Goal: Information Seeking & Learning: Understand process/instructions

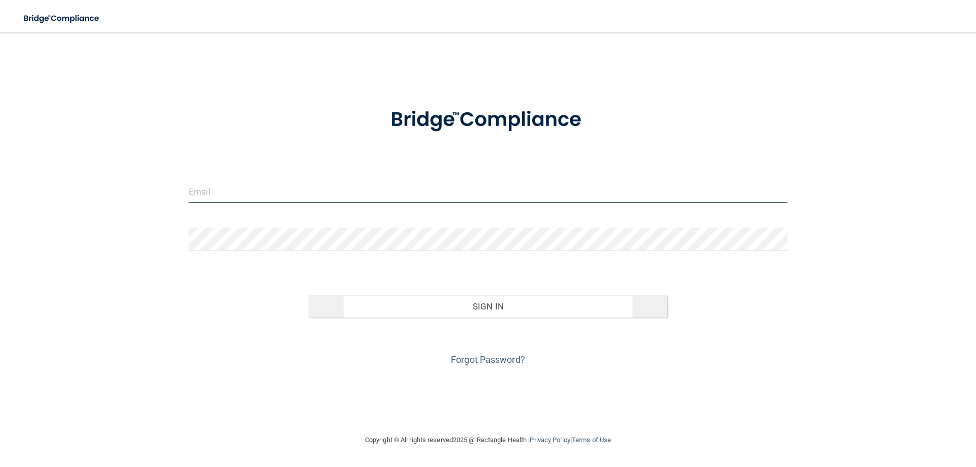
type input "[PERSON_NAME][EMAIL_ADDRESS][DOMAIN_NAME]"
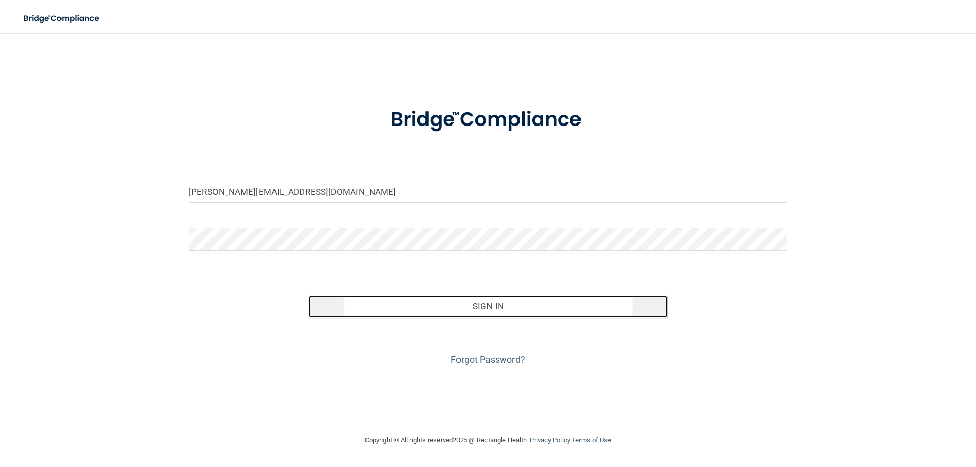
click at [480, 303] on button "Sign In" at bounding box center [488, 306] width 359 height 22
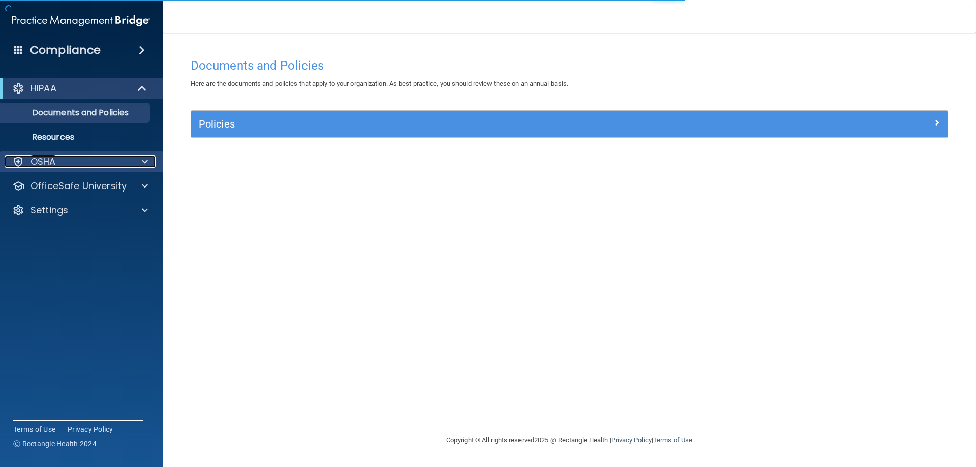
click at [133, 162] on div at bounding box center [143, 162] width 25 height 12
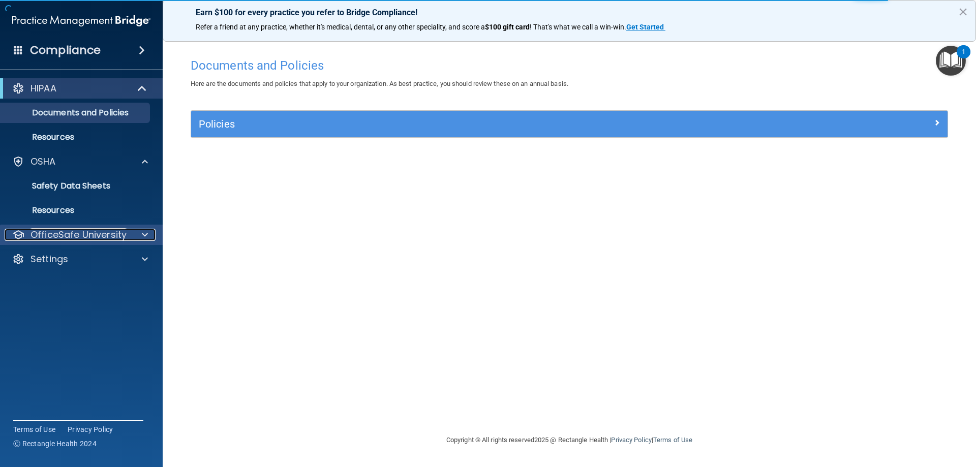
click at [131, 236] on div at bounding box center [143, 235] width 25 height 12
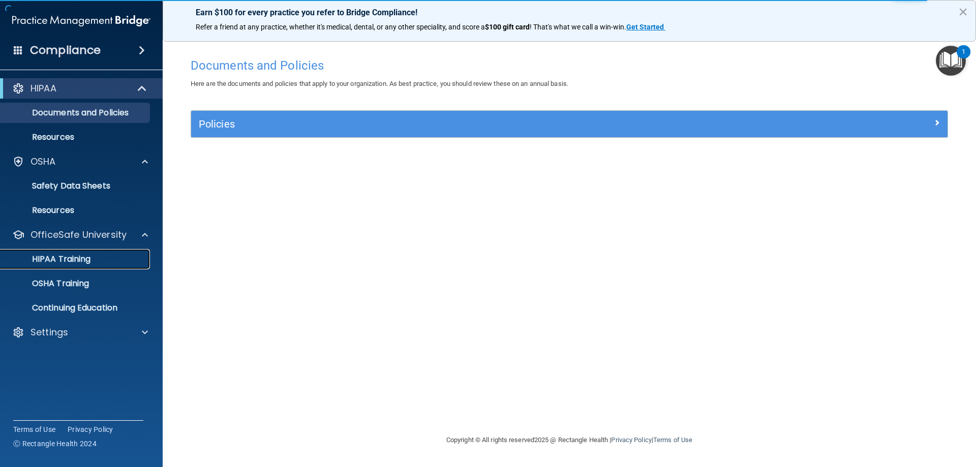
click at [102, 261] on div "HIPAA Training" at bounding box center [76, 259] width 139 height 10
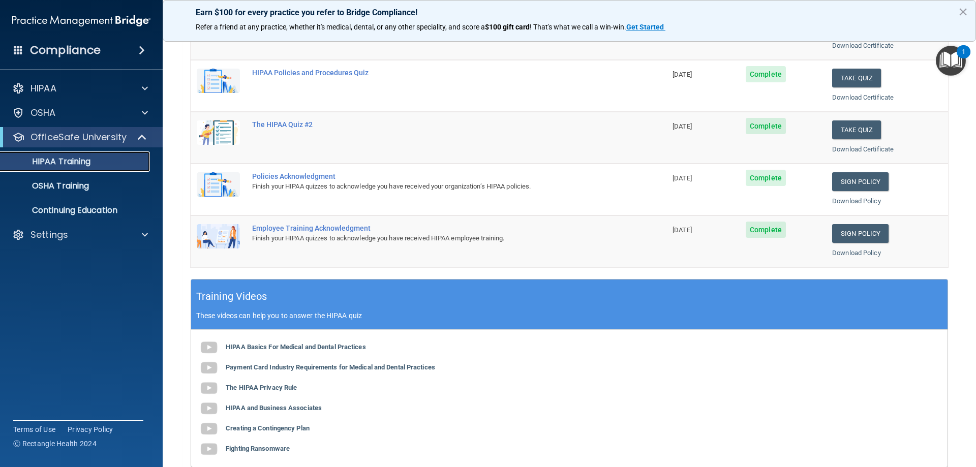
scroll to position [203, 0]
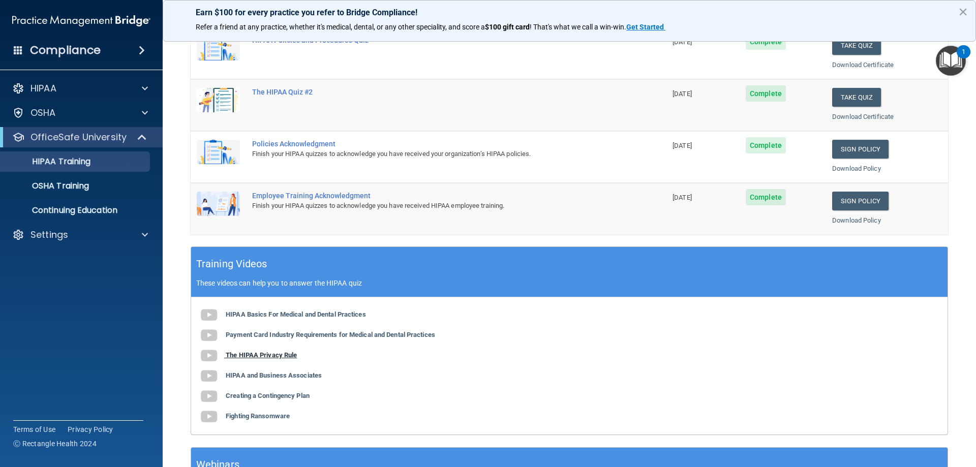
click at [213, 350] on img at bounding box center [209, 356] width 20 height 20
click at [849, 150] on link "Sign Policy" at bounding box center [860, 149] width 56 height 19
click at [853, 168] on link "Download Policy" at bounding box center [856, 169] width 49 height 8
click at [857, 203] on link "Sign Policy" at bounding box center [860, 201] width 56 height 19
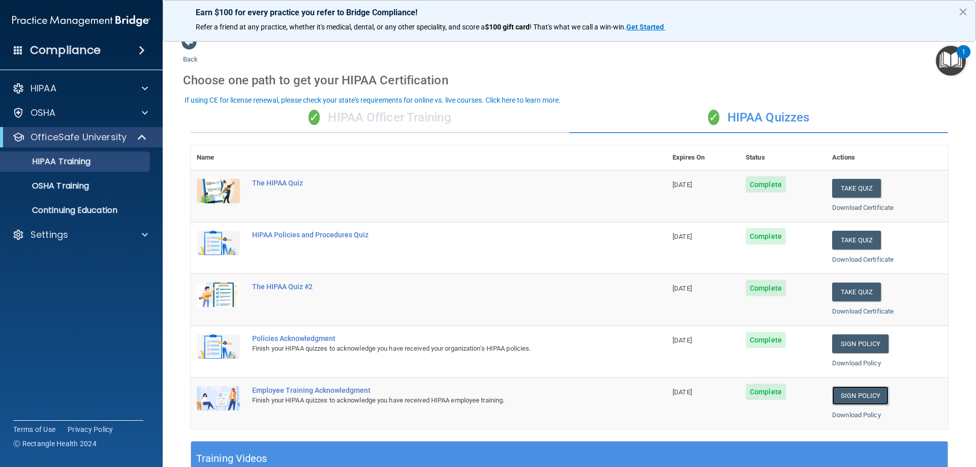
scroll to position [0, 0]
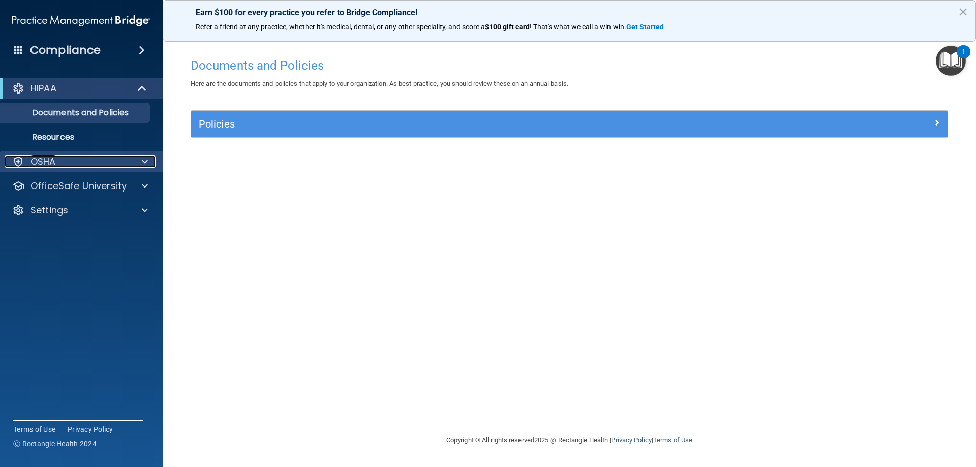
click at [141, 163] on div at bounding box center [143, 162] width 25 height 12
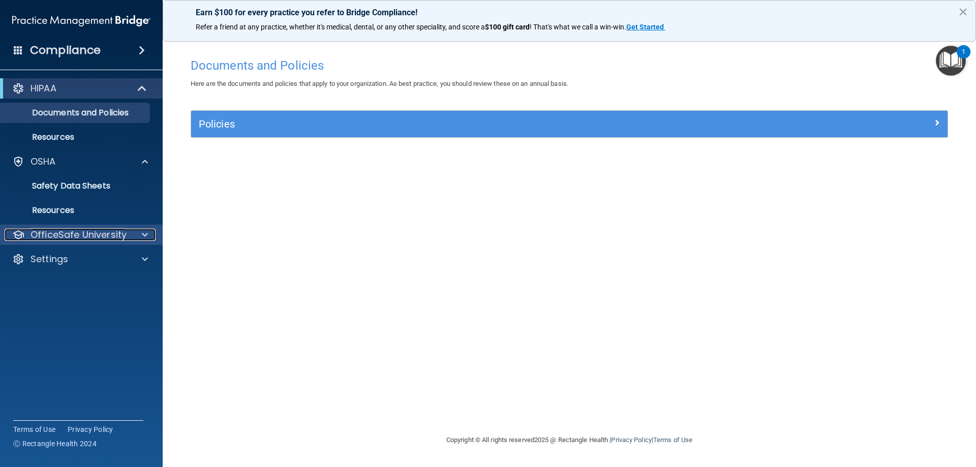
click at [135, 237] on div at bounding box center [143, 235] width 25 height 12
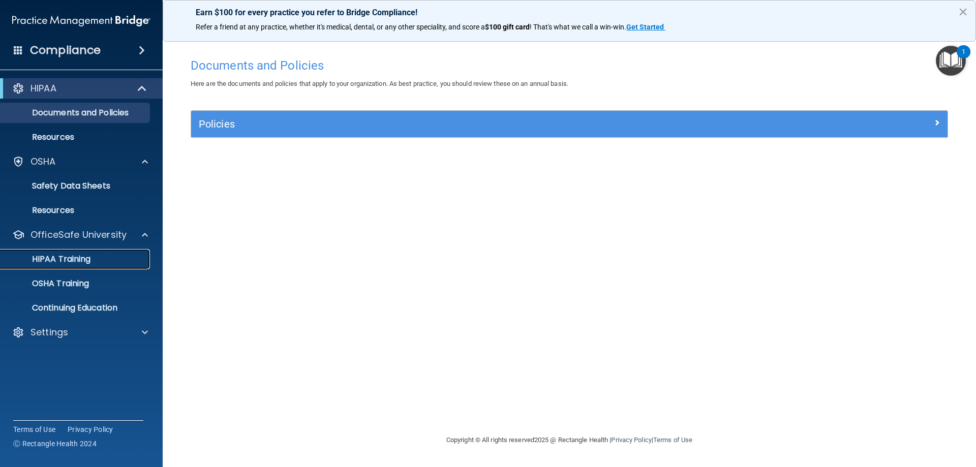
click at [95, 263] on div "HIPAA Training" at bounding box center [76, 259] width 139 height 10
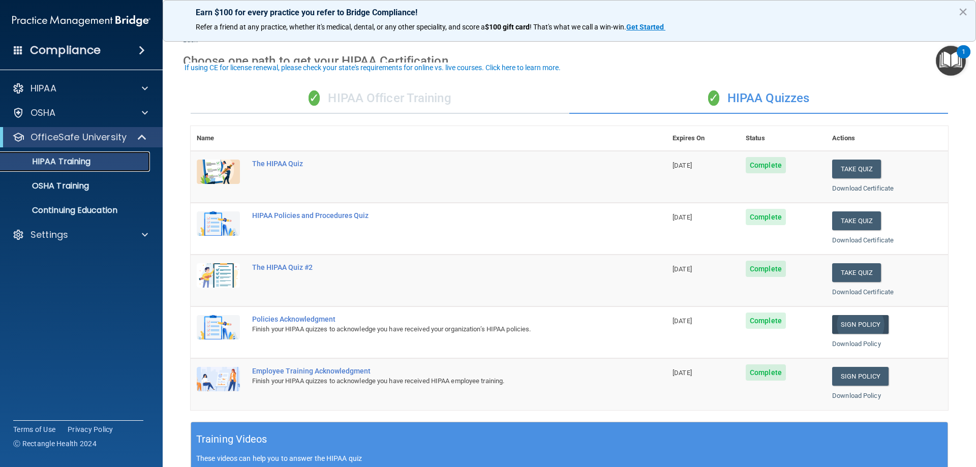
scroll to position [102, 0]
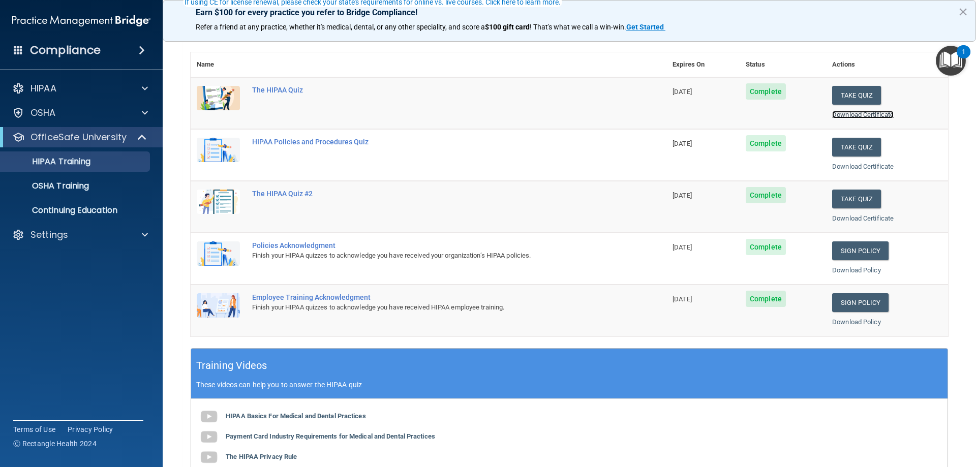
click at [854, 112] on link "Download Certificate" at bounding box center [863, 115] width 62 height 8
click at [866, 166] on link "Download Certificate" at bounding box center [863, 167] width 62 height 8
click at [859, 218] on link "Download Certificate" at bounding box center [863, 218] width 62 height 8
click at [844, 268] on link "Download Policy" at bounding box center [856, 270] width 49 height 8
click at [856, 322] on link "Download Policy" at bounding box center [856, 322] width 49 height 8
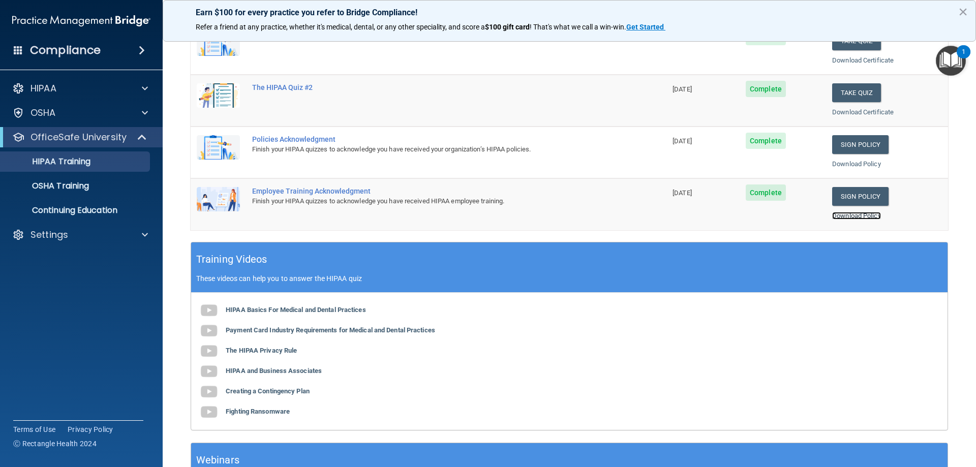
scroll to position [152, 0]
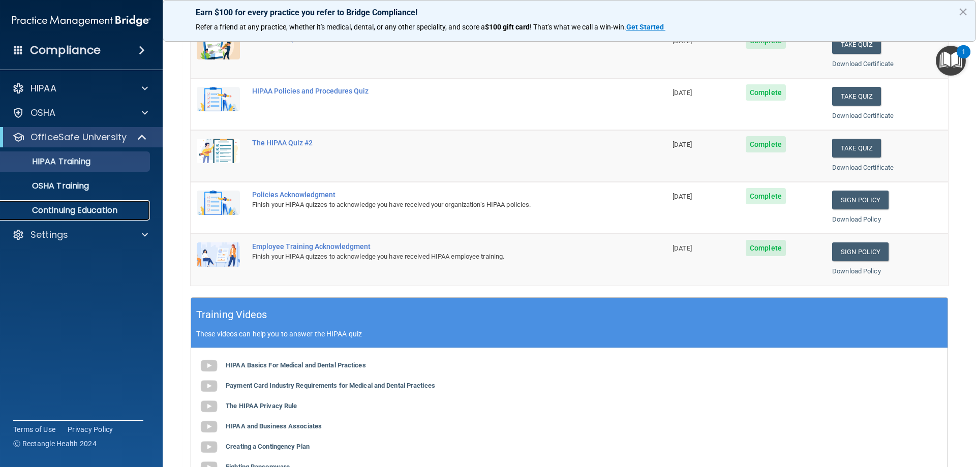
click at [85, 211] on p "Continuing Education" at bounding box center [76, 210] width 139 height 10
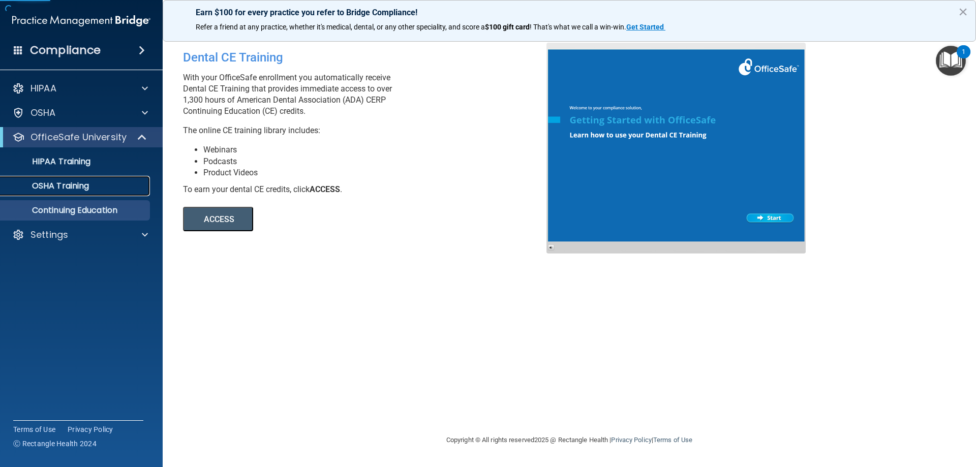
click at [56, 185] on p "OSHA Training" at bounding box center [48, 186] width 82 height 10
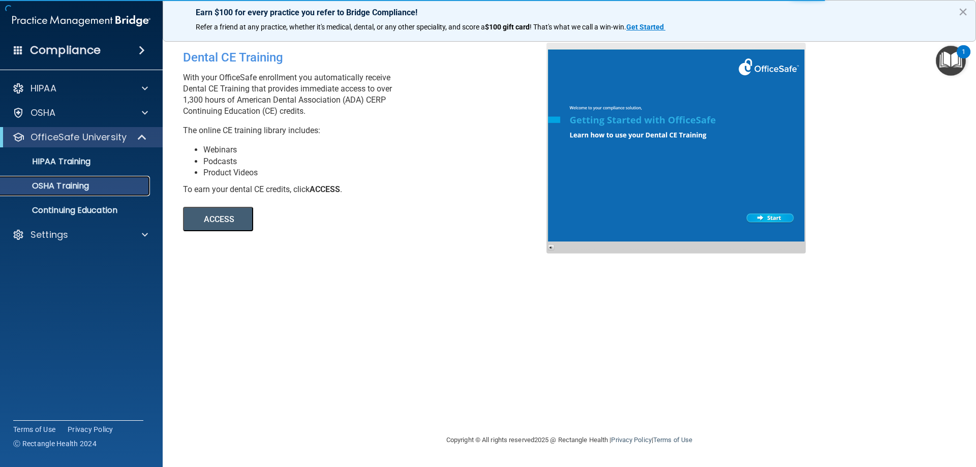
click at [69, 187] on p "OSHA Training" at bounding box center [48, 186] width 82 height 10
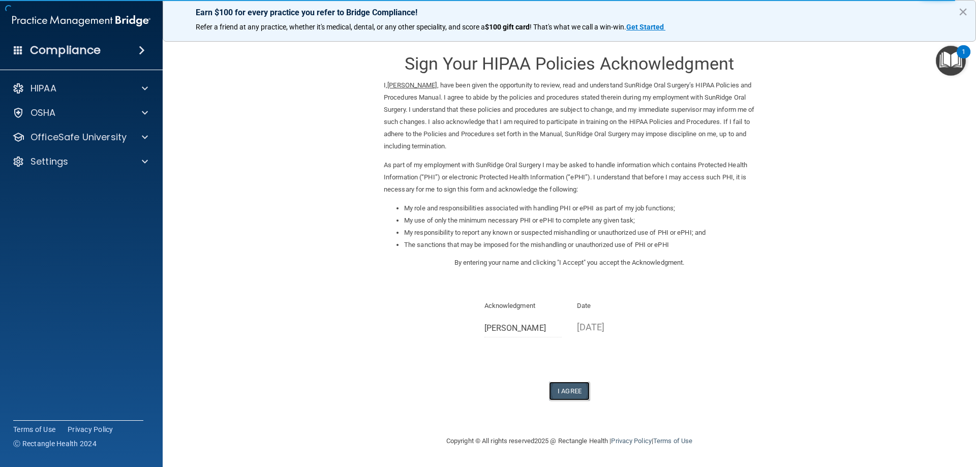
click at [568, 395] on button "I Agree" at bounding box center [569, 391] width 41 height 19
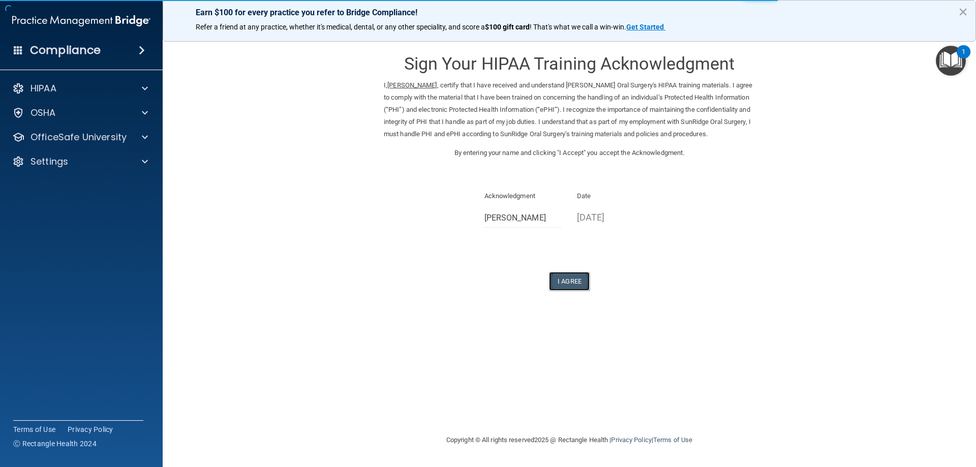
click at [568, 283] on button "I Agree" at bounding box center [569, 281] width 41 height 19
